Goal: Task Accomplishment & Management: Use online tool/utility

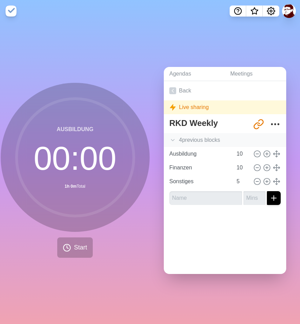
click at [171, 137] on icon at bounding box center [172, 140] width 7 height 7
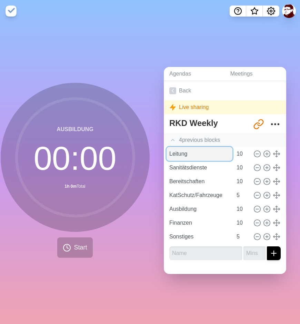
click at [176, 153] on input "Leitung" at bounding box center [200, 154] width 66 height 14
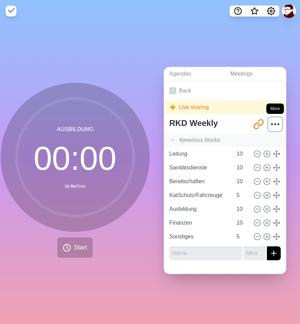
click at [275, 120] on icon "More" at bounding box center [275, 124] width 11 height 11
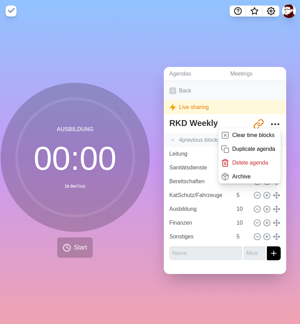
click at [179, 89] on link "Back" at bounding box center [225, 90] width 123 height 19
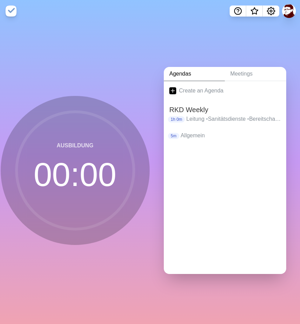
click at [179, 89] on link "Create an Agenda" at bounding box center [225, 90] width 123 height 19
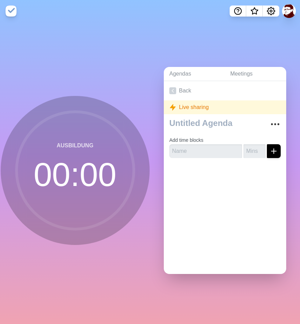
click at [197, 114] on div "Live sharing" at bounding box center [225, 107] width 123 height 14
click at [235, 73] on link "Meetings" at bounding box center [255, 74] width 61 height 14
click at [184, 77] on link "Agendas" at bounding box center [194, 74] width 61 height 14
click at [236, 61] on div "Agendas Meetings Back Live sharing Add time blocks" at bounding box center [225, 173] width 150 height 302
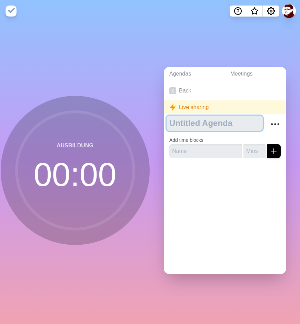
click at [179, 117] on textarea at bounding box center [215, 123] width 96 height 15
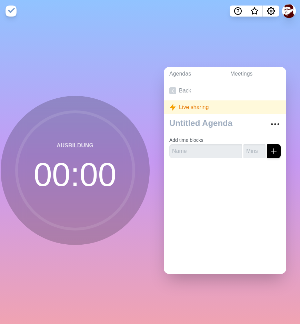
click at [182, 105] on div "Live sharing" at bounding box center [225, 107] width 123 height 14
click at [243, 75] on link "Meetings" at bounding box center [255, 74] width 61 height 14
click at [186, 104] on div "Live sharing" at bounding box center [225, 107] width 123 height 14
click at [185, 109] on div "Live sharing" at bounding box center [225, 107] width 123 height 14
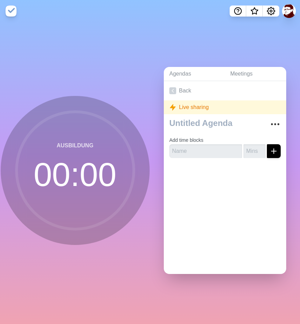
click at [185, 109] on div "Live sharing" at bounding box center [225, 107] width 123 height 14
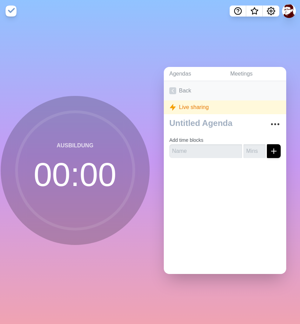
click at [181, 112] on div "Live sharing" at bounding box center [225, 107] width 123 height 14
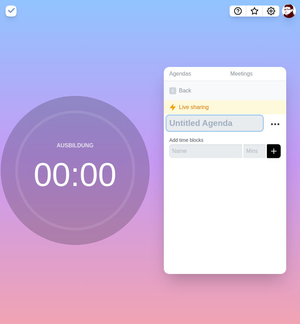
click at [183, 123] on textarea at bounding box center [215, 123] width 96 height 15
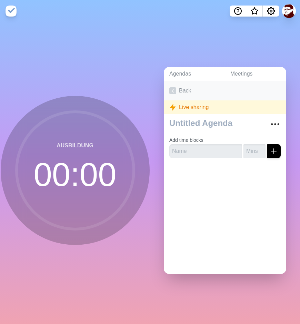
click at [183, 123] on textarea at bounding box center [215, 123] width 96 height 15
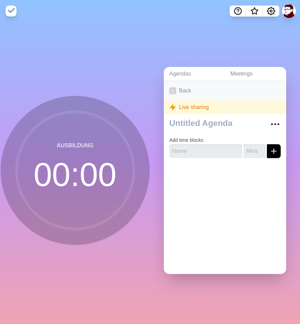
click at [183, 123] on textarea at bounding box center [215, 123] width 96 height 15
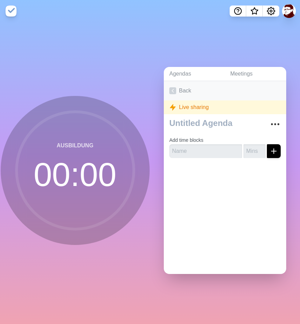
click at [217, 112] on div "Live sharing" at bounding box center [225, 107] width 123 height 14
click at [182, 112] on div "Live sharing" at bounding box center [225, 107] width 123 height 14
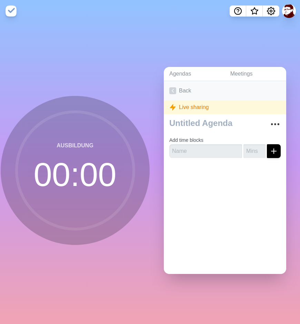
click at [182, 112] on div "Live sharing" at bounding box center [225, 107] width 123 height 14
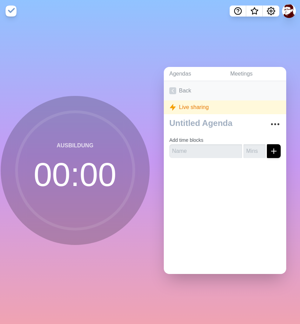
click at [182, 112] on div "Live sharing" at bounding box center [225, 107] width 123 height 14
click at [192, 110] on div "Live sharing" at bounding box center [225, 107] width 123 height 14
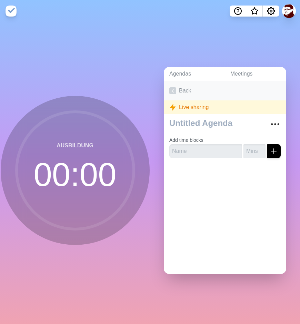
click at [192, 110] on div "Live sharing" at bounding box center [225, 107] width 123 height 14
click at [197, 216] on div "Back Live sharing Add time blocks" at bounding box center [225, 177] width 123 height 193
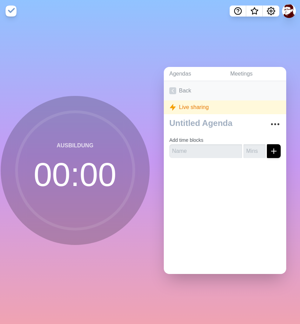
click at [172, 117] on div "Back Live sharing Add time blocks" at bounding box center [225, 122] width 123 height 82
click at [172, 117] on textarea at bounding box center [215, 123] width 96 height 15
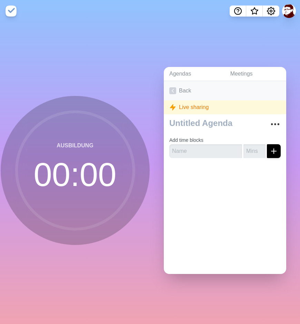
click at [172, 117] on textarea at bounding box center [215, 123] width 96 height 15
click at [175, 91] on icon at bounding box center [172, 90] width 7 height 7
click at [172, 88] on icon at bounding box center [172, 90] width 7 height 7
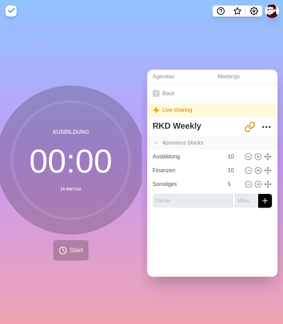
click at [159, 139] on icon at bounding box center [156, 142] width 7 height 7
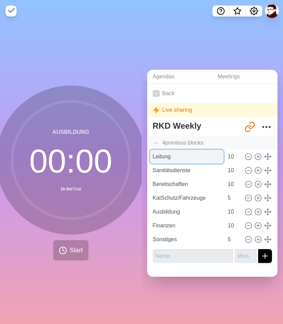
click at [167, 156] on input "Leitung" at bounding box center [187, 157] width 74 height 14
click at [156, 94] on icon at bounding box center [156, 93] width 7 height 7
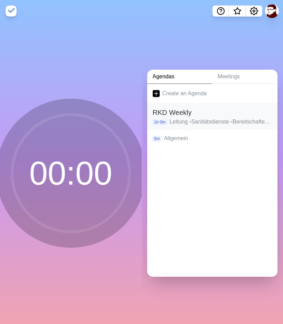
click at [174, 119] on p "Leitung • Sanitätsdienste • Bereitschaften • KatSchutz/Fahrzeuge • Ausbildung •…" at bounding box center [220, 122] width 102 height 8
